Goal: Navigation & Orientation: Find specific page/section

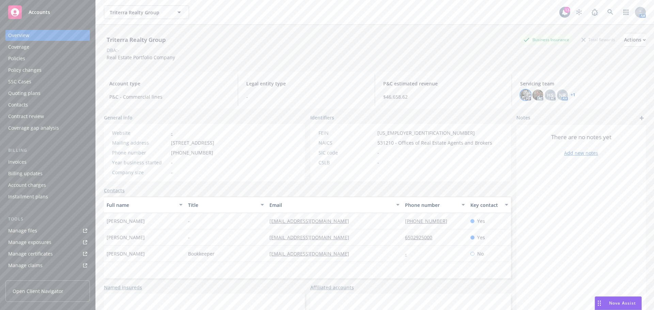
click at [522, 95] on img at bounding box center [525, 95] width 11 height 11
click at [528, 150] on div "There are no notes yet Add new notes" at bounding box center [580, 145] width 129 height 24
click at [22, 59] on div "Policies" at bounding box center [16, 58] width 17 height 11
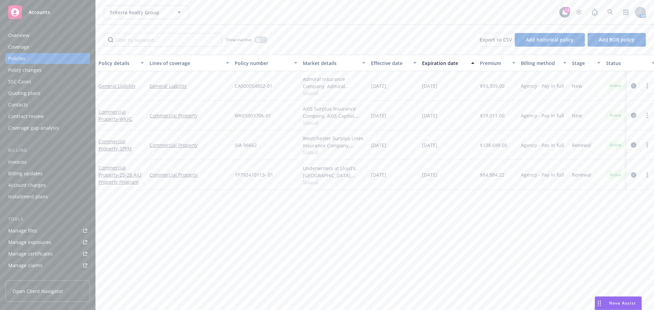
click at [33, 57] on div "Policies" at bounding box center [47, 58] width 79 height 11
click at [19, 47] on div "Coverage" at bounding box center [18, 47] width 21 height 11
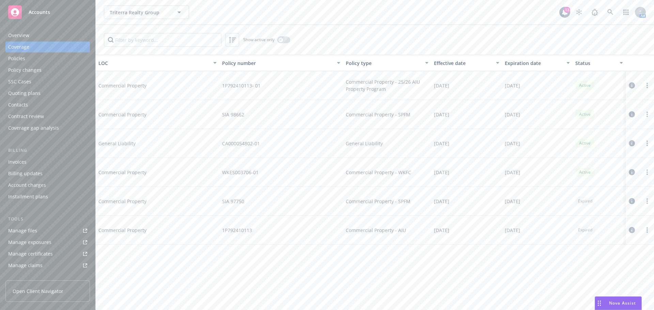
click at [41, 58] on div "Policies" at bounding box center [47, 58] width 79 height 11
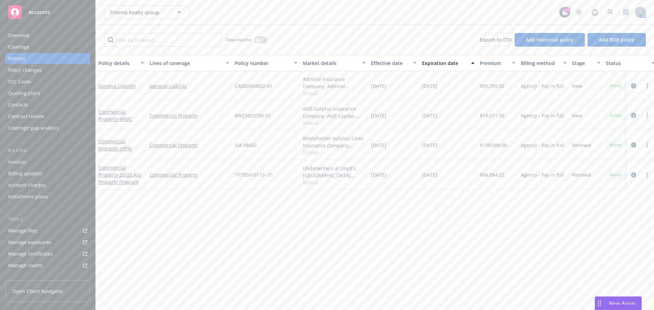
click at [38, 90] on div "Quoting plans" at bounding box center [24, 93] width 32 height 11
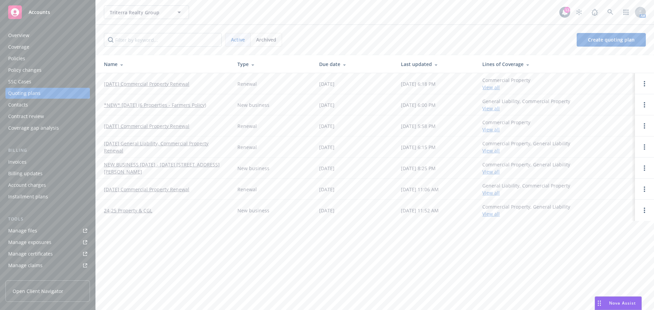
click at [22, 46] on div "Coverage" at bounding box center [18, 47] width 21 height 11
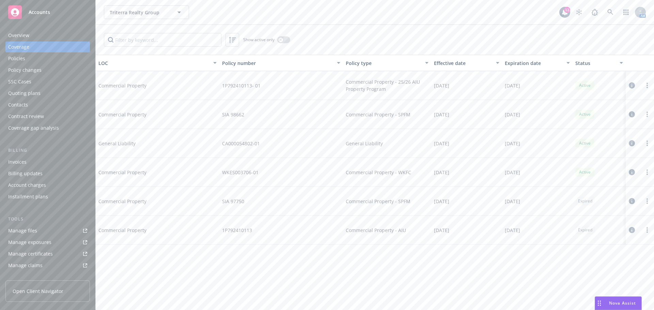
click at [12, 55] on div "Policies" at bounding box center [16, 58] width 17 height 11
